Goal: Task Accomplishment & Management: Use online tool/utility

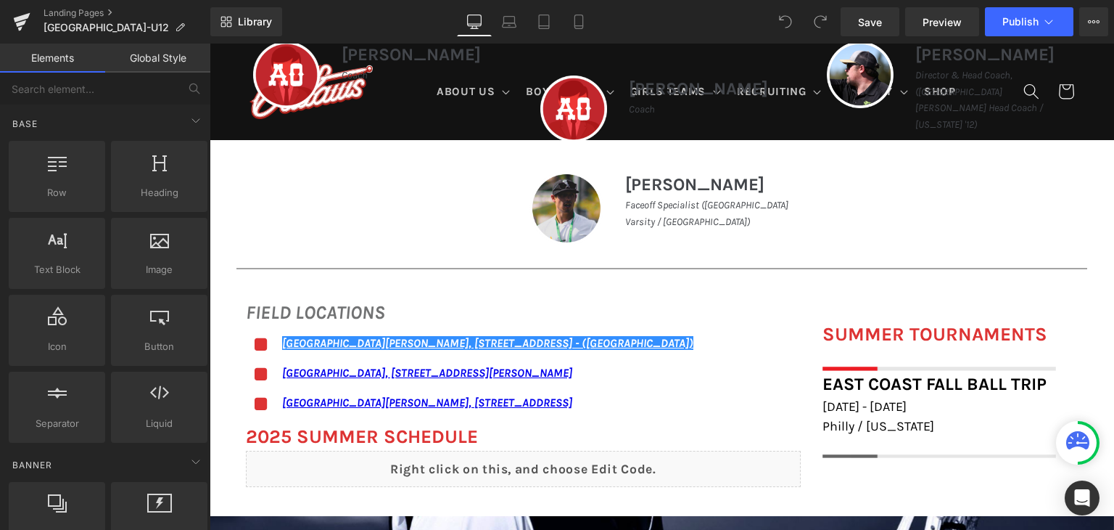
scroll to position [749, 0]
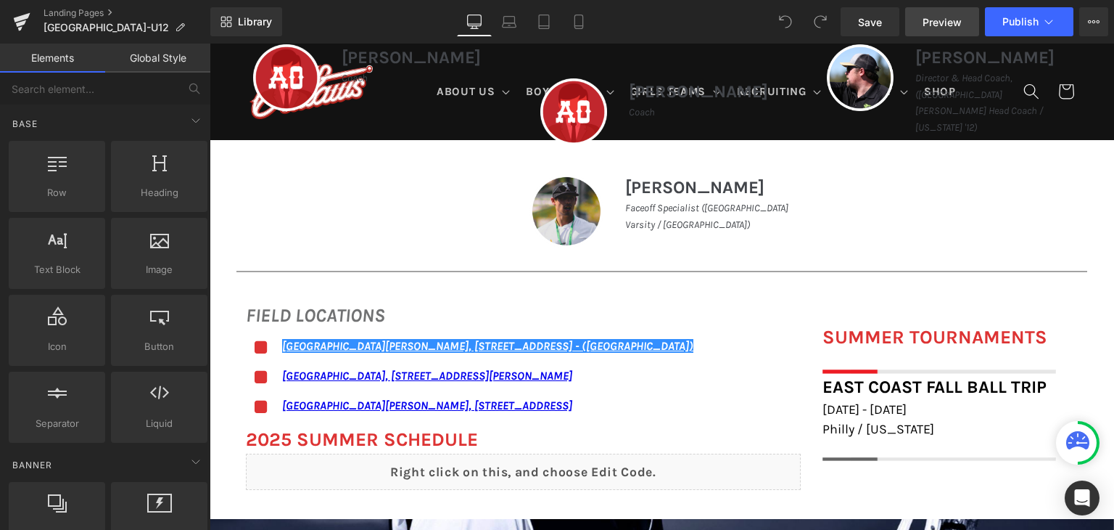
click at [955, 24] on span "Preview" at bounding box center [942, 22] width 39 height 15
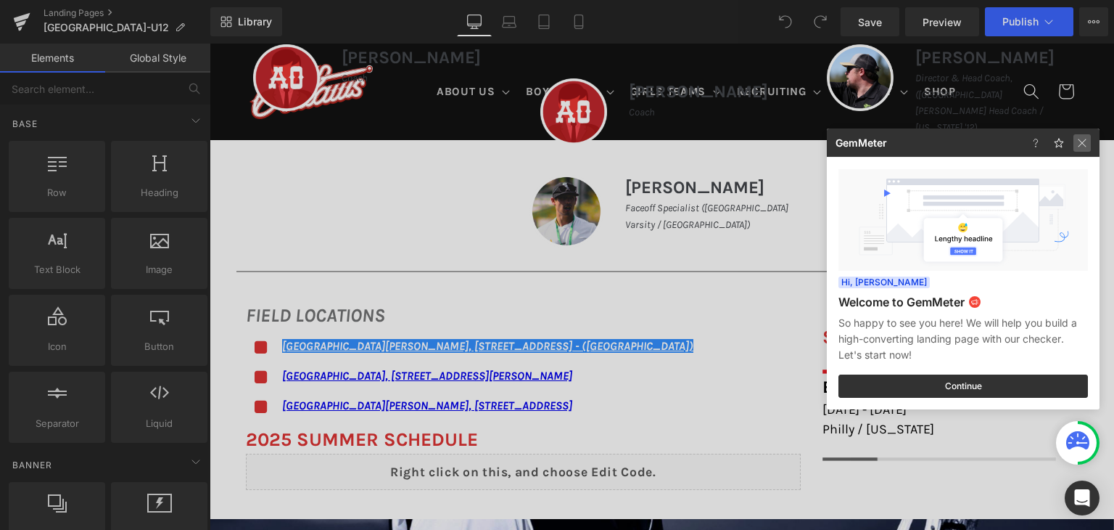
click at [1081, 138] on img at bounding box center [1082, 142] width 17 height 17
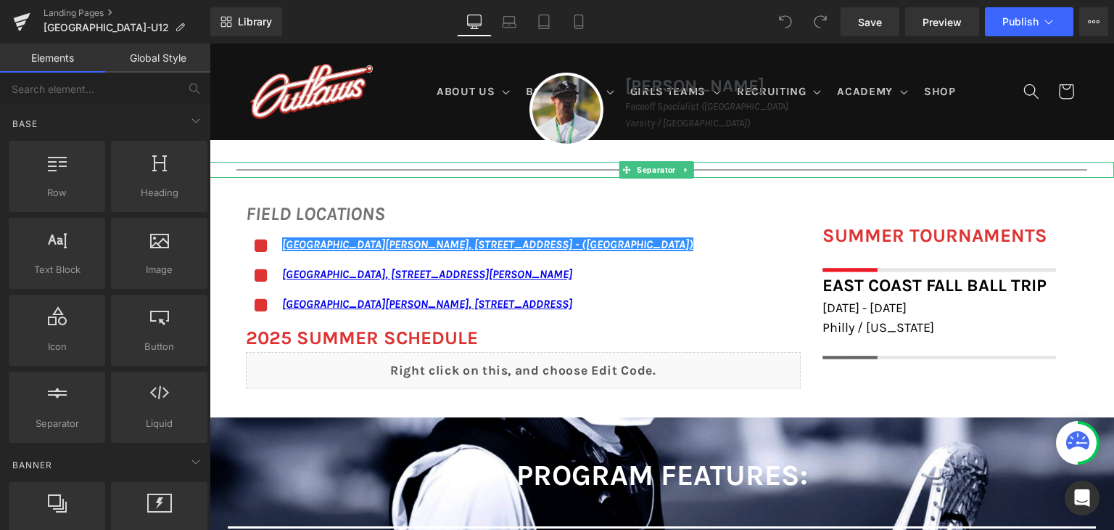
scroll to position [850, 0]
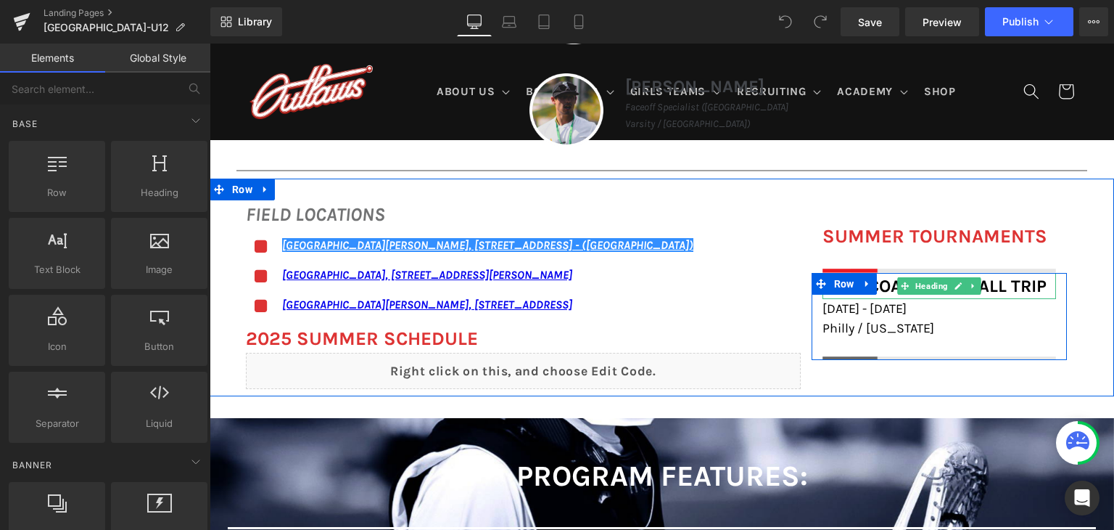
click at [888, 284] on span "East Coast Fall Ball Trip" at bounding box center [935, 286] width 224 height 20
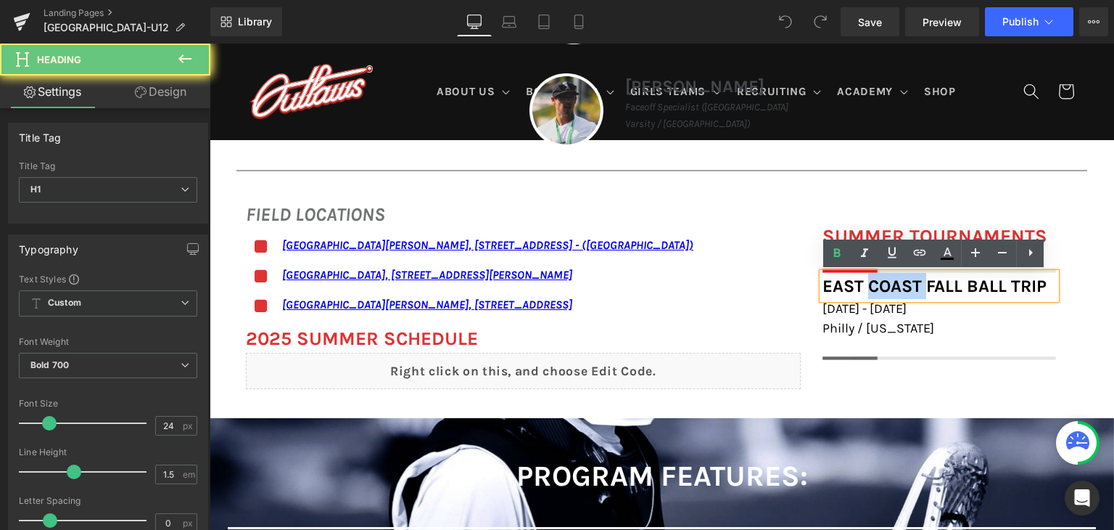
click at [888, 284] on span "East Coast Fall Ball Trip" at bounding box center [935, 286] width 224 height 20
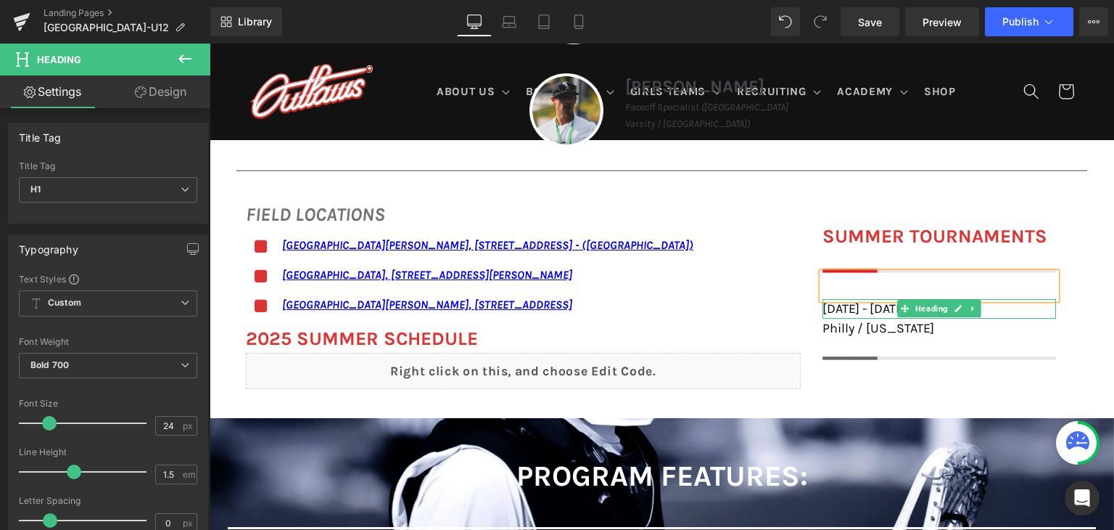
click at [863, 312] on span "[DATE] - [DATE]" at bounding box center [865, 308] width 84 height 16
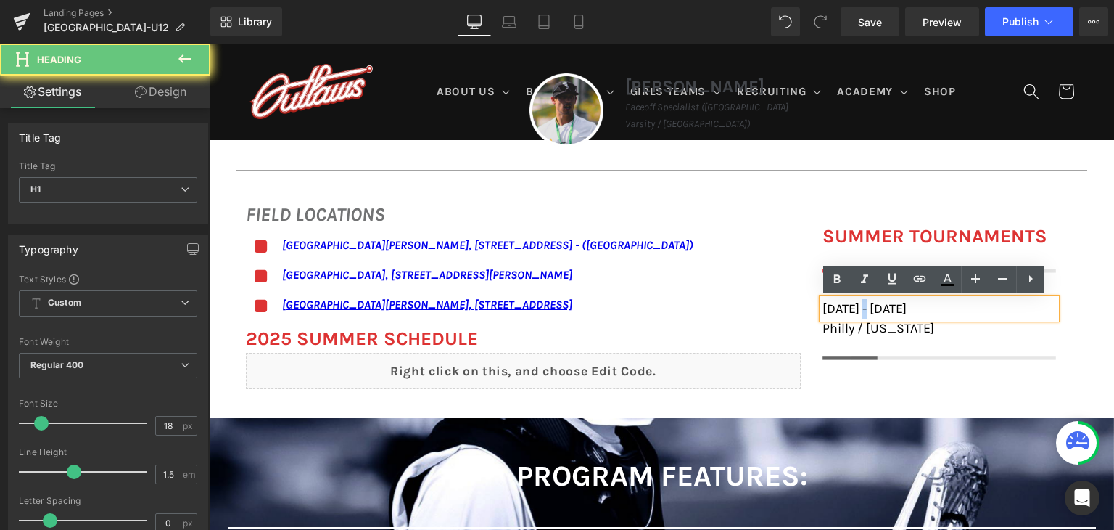
click at [863, 312] on span "[DATE] - [DATE]" at bounding box center [865, 308] width 84 height 16
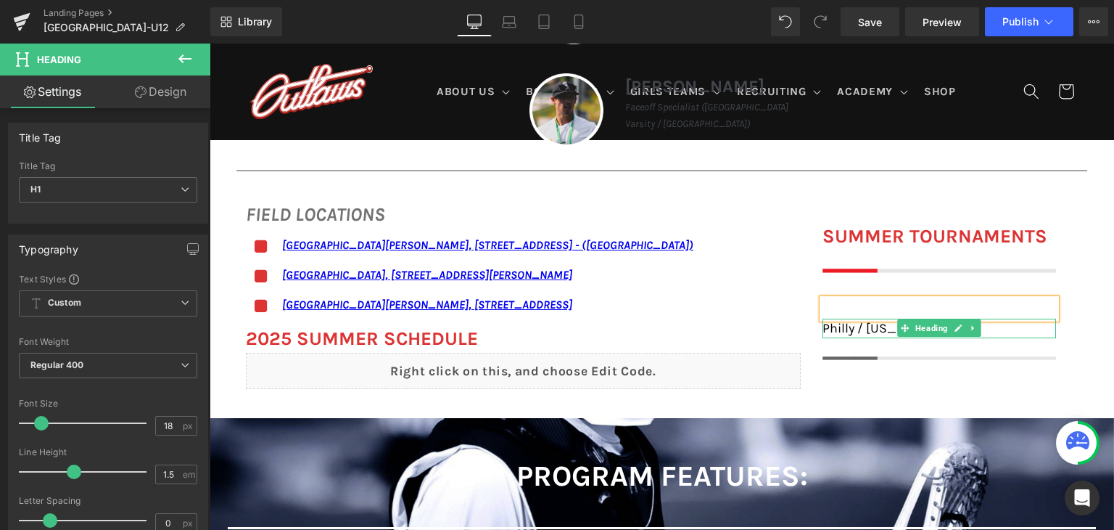
click at [856, 329] on span "Philly / [US_STATE]" at bounding box center [879, 328] width 112 height 16
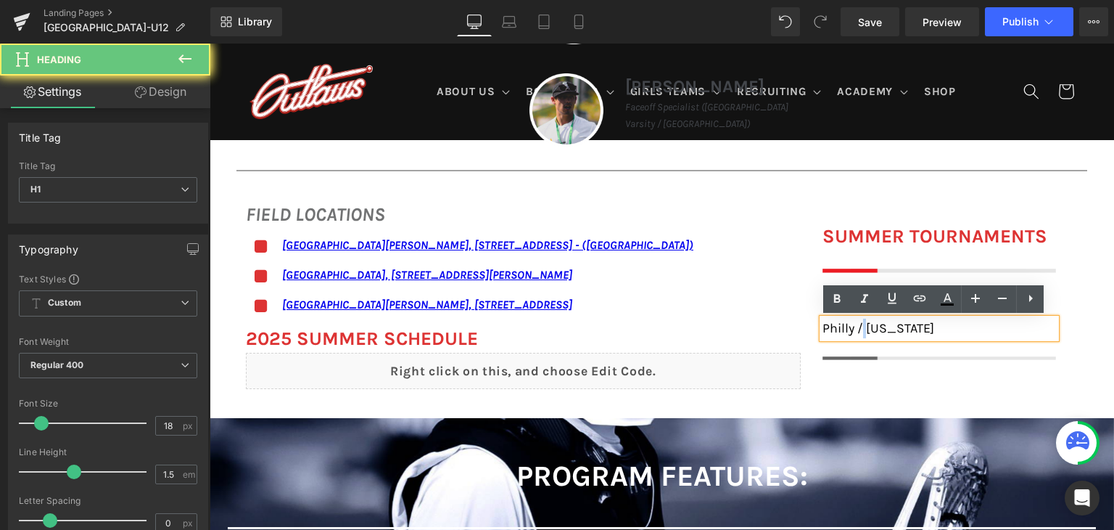
click at [856, 329] on span "Philly / [US_STATE]" at bounding box center [879, 328] width 112 height 16
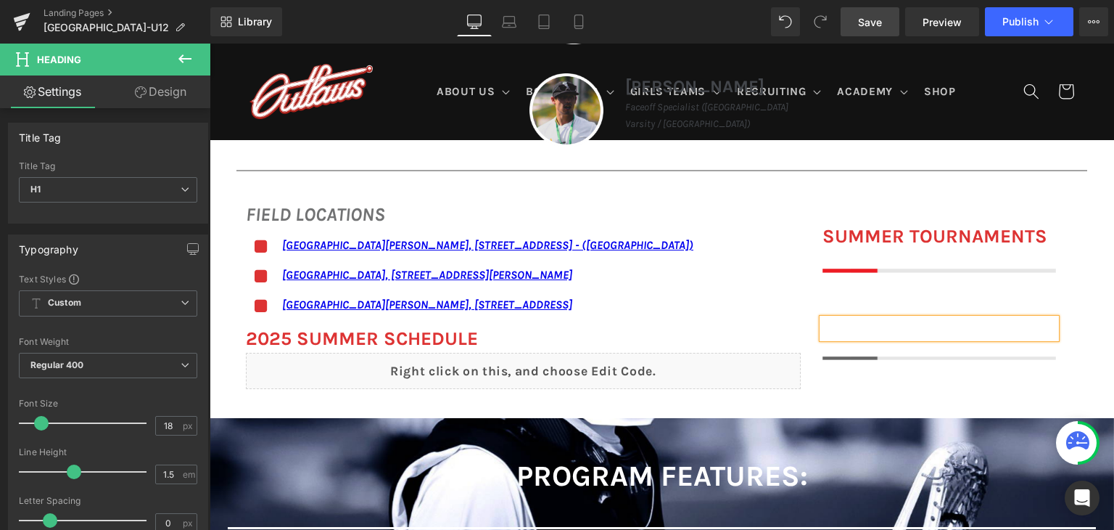
click at [878, 32] on link "Save" at bounding box center [870, 21] width 59 height 29
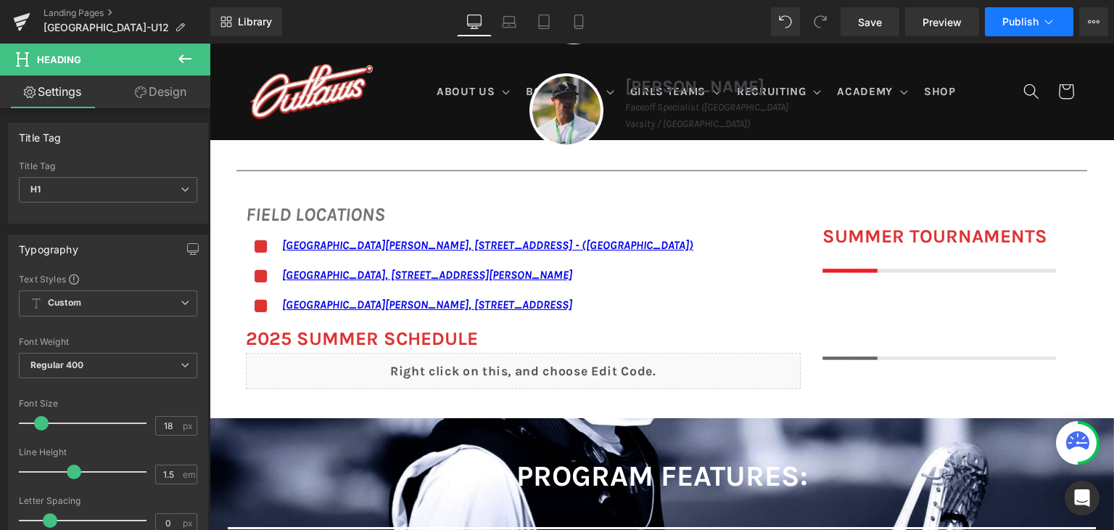
click at [1006, 20] on span "Publish" at bounding box center [1021, 22] width 36 height 12
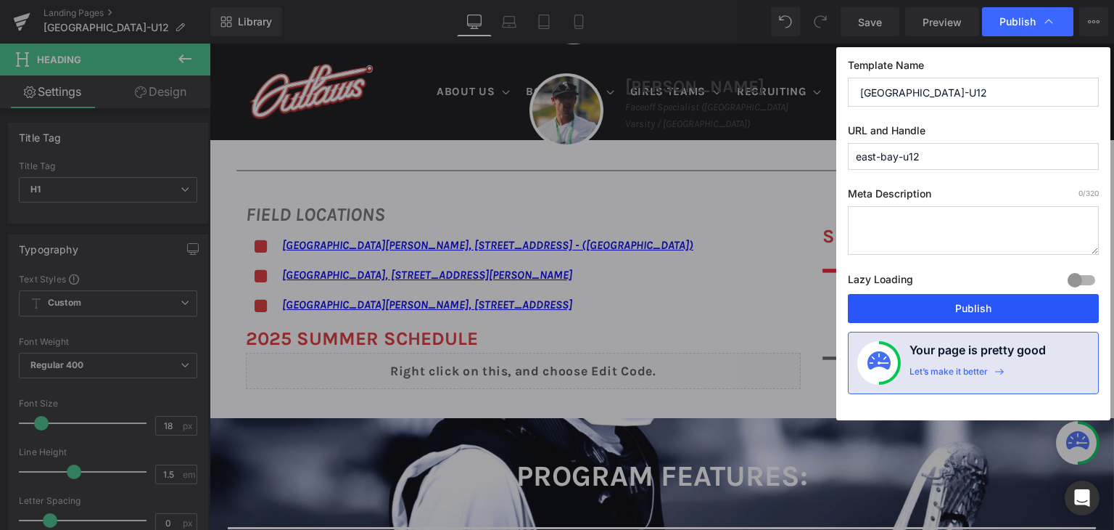
click at [990, 309] on button "Publish" at bounding box center [973, 308] width 251 height 29
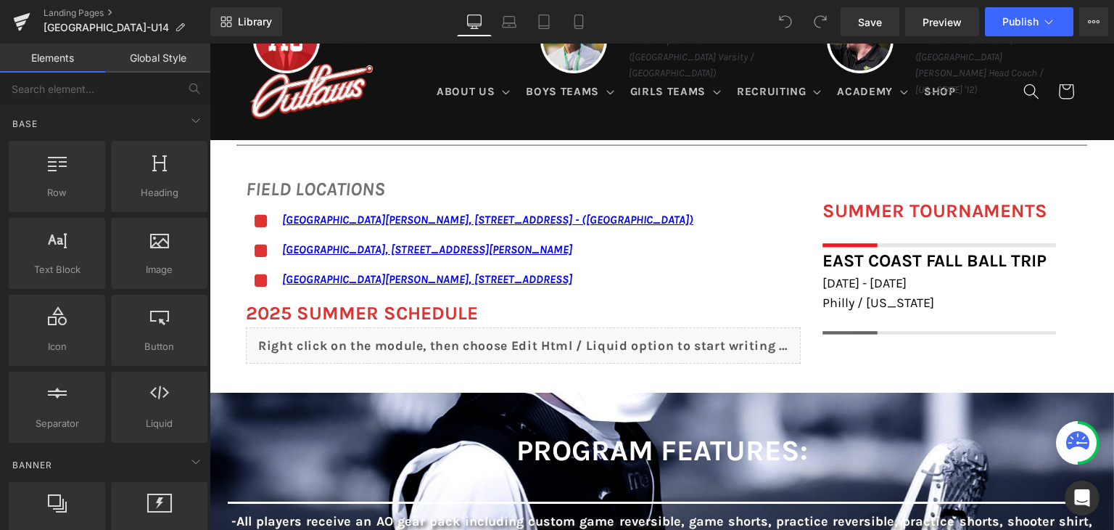
scroll to position [850, 0]
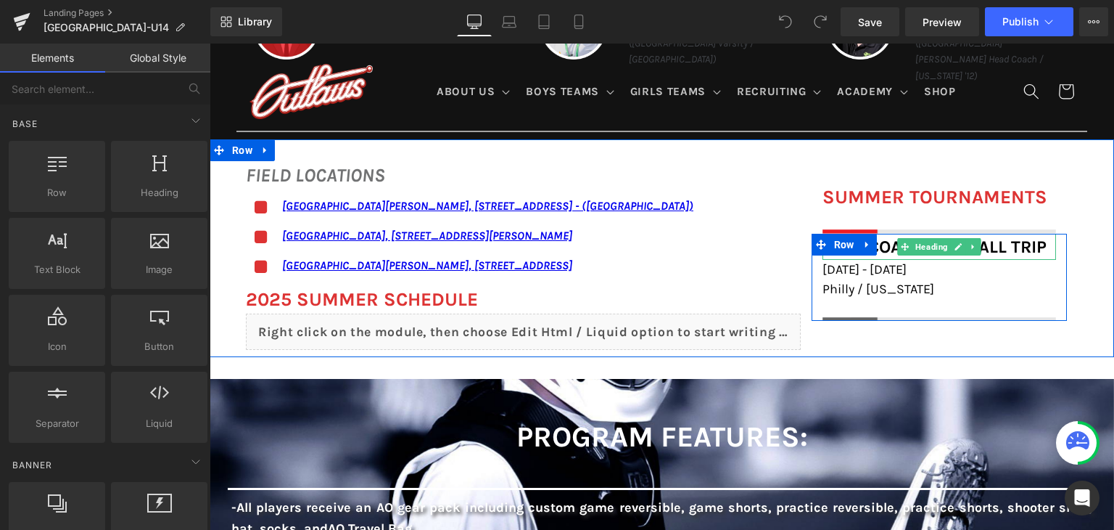
click at [888, 239] on span "East Coast Fall Ball Trip" at bounding box center [935, 247] width 224 height 20
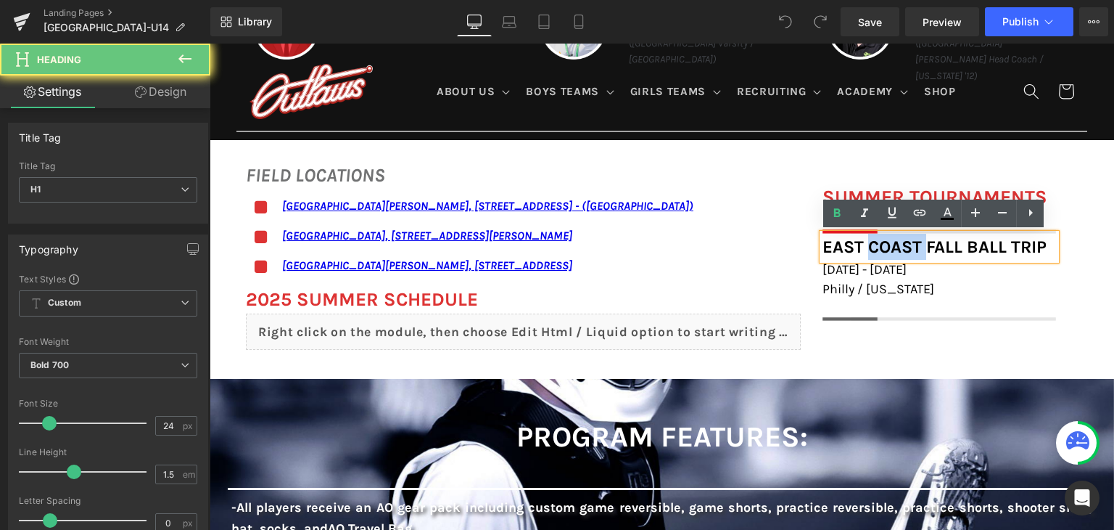
click at [888, 239] on span "East Coast Fall Ball Trip" at bounding box center [935, 247] width 224 height 20
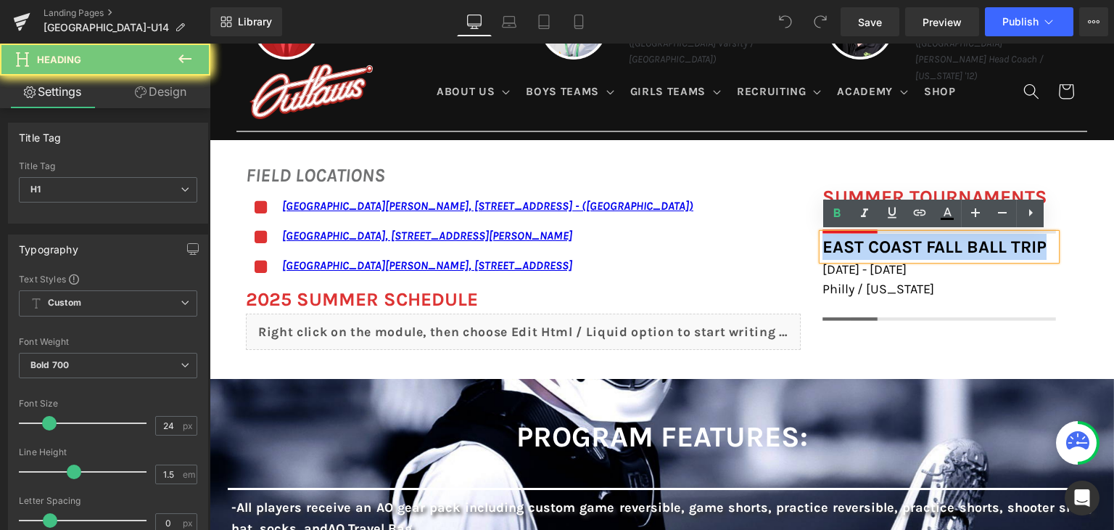
click at [888, 239] on span "East Coast Fall Ball Trip" at bounding box center [935, 247] width 224 height 20
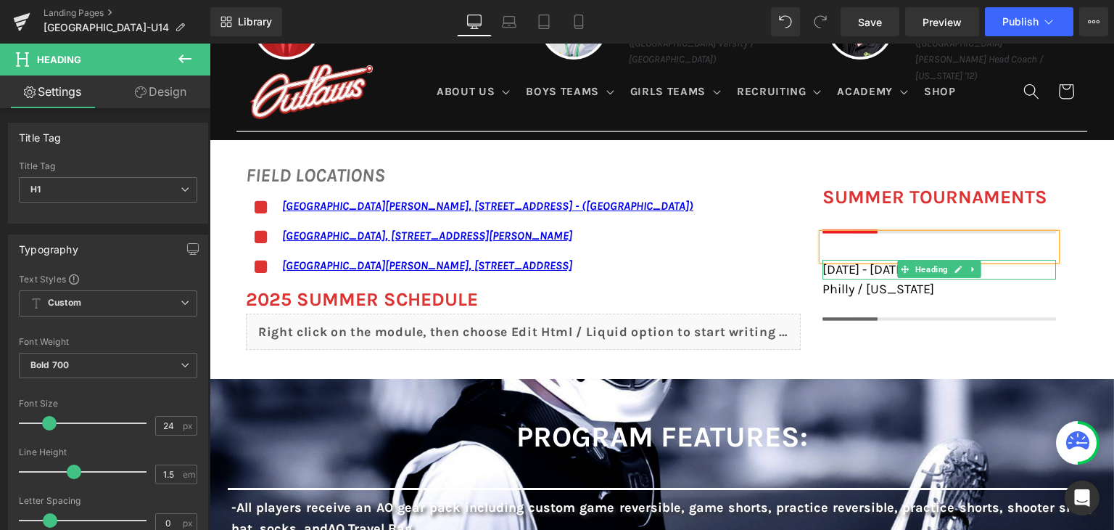
click at [847, 268] on span "[DATE] - [DATE]" at bounding box center [865, 269] width 84 height 16
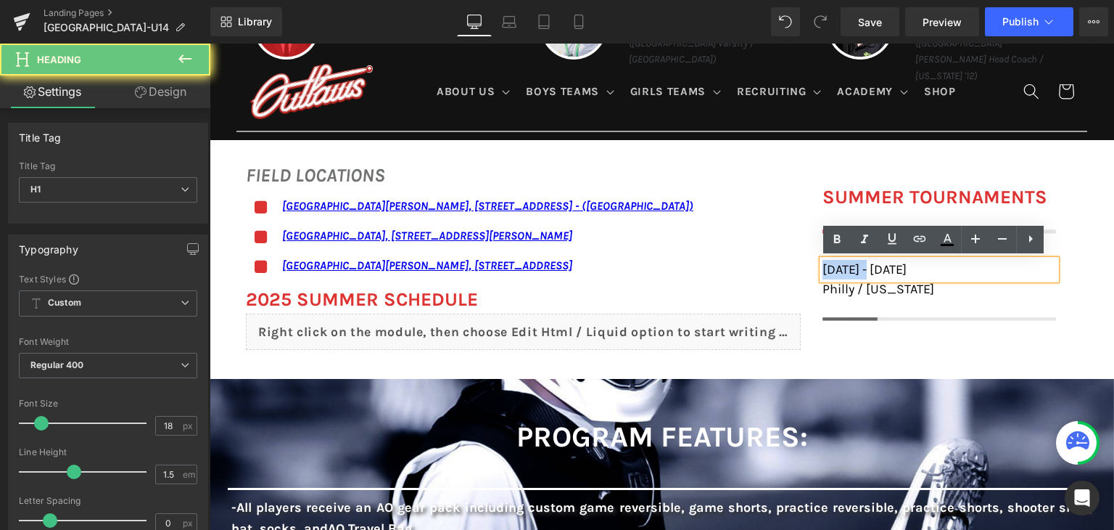
click at [847, 268] on span "[DATE] - [DATE]" at bounding box center [865, 269] width 84 height 16
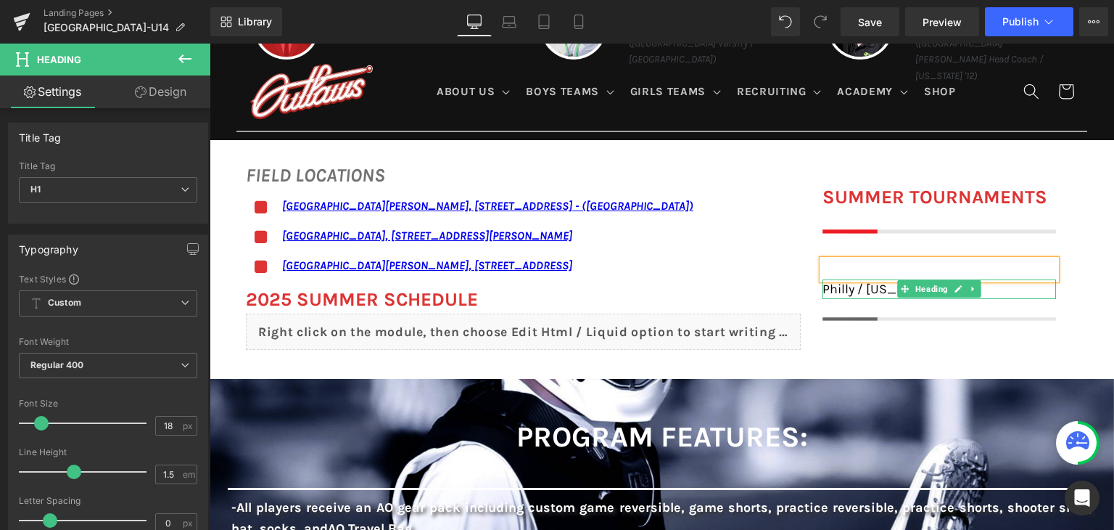
click at [836, 287] on span "Philly / [US_STATE]" at bounding box center [879, 289] width 112 height 16
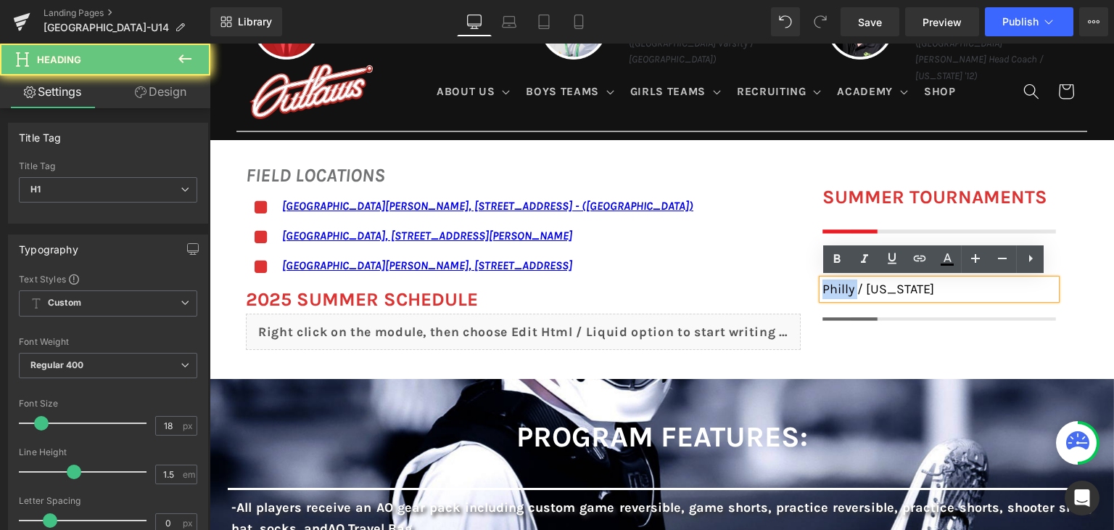
click at [836, 287] on span "Philly / [US_STATE]" at bounding box center [879, 289] width 112 height 16
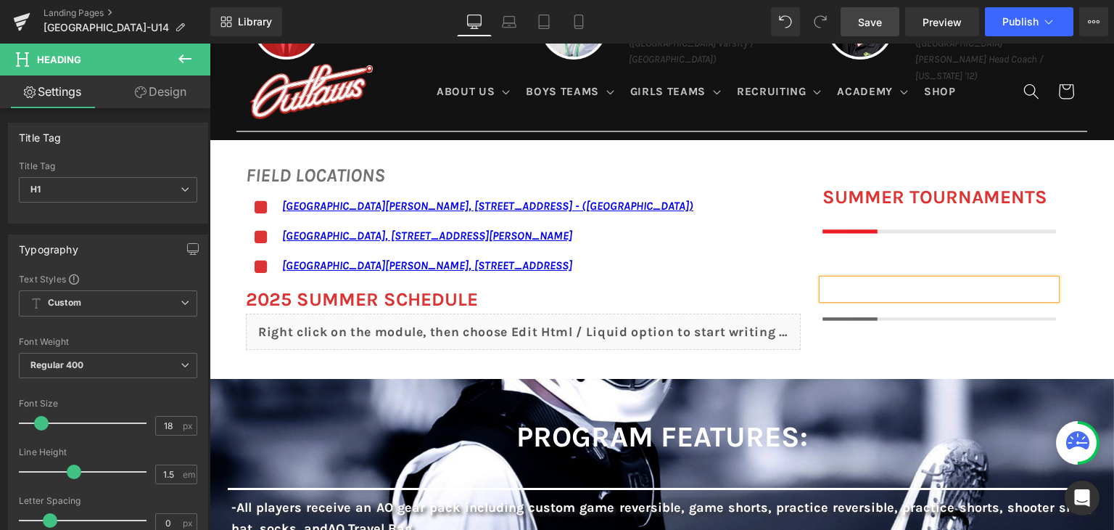
click at [868, 24] on span "Save" at bounding box center [870, 22] width 24 height 15
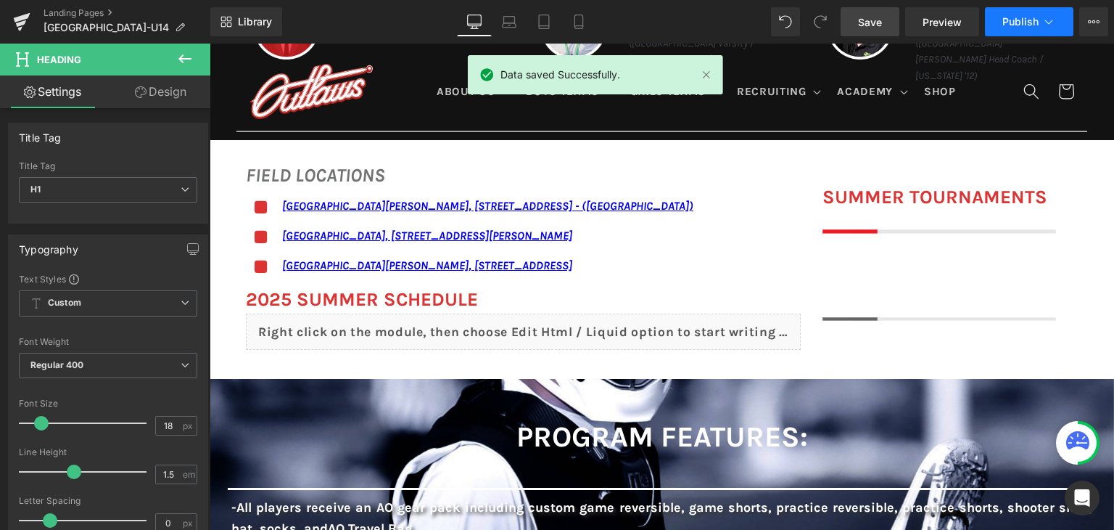
click at [1003, 19] on span "Publish" at bounding box center [1021, 22] width 36 height 12
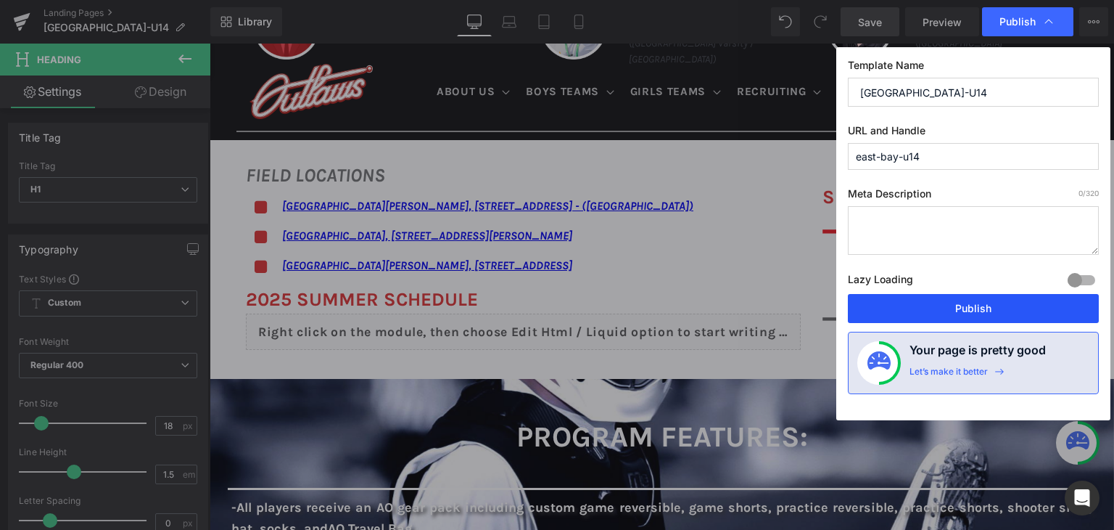
click at [955, 308] on button "Publish" at bounding box center [973, 308] width 251 height 29
